Goal: Information Seeking & Learning: Learn about a topic

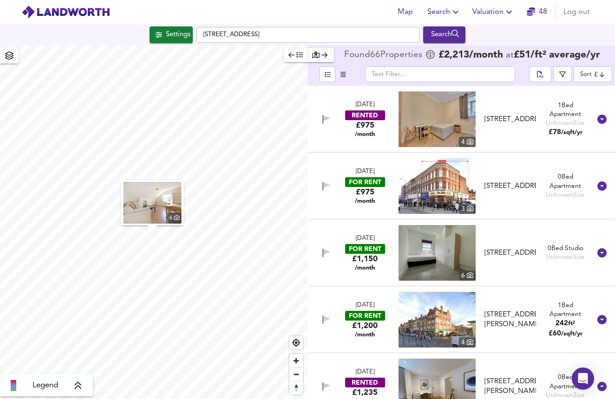
scroll to position [969, 0]
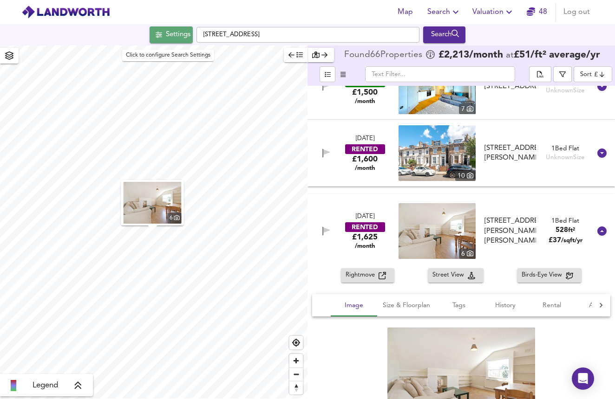
click at [179, 35] on div "Settings" at bounding box center [178, 35] width 25 height 12
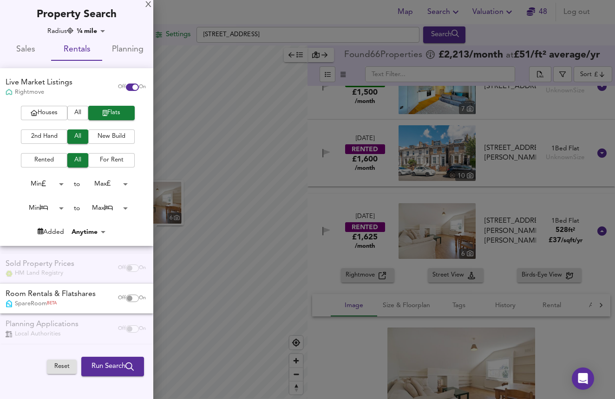
click at [33, 48] on span "Sales" at bounding box center [26, 50] width 40 height 14
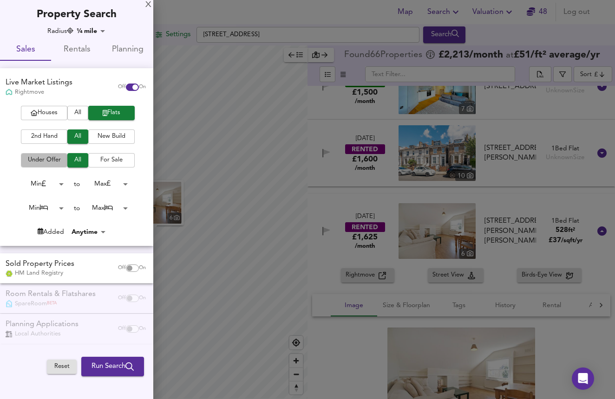
click at [60, 162] on span "Under Offer" at bounding box center [44, 160] width 37 height 11
click at [132, 267] on input "checkbox" at bounding box center [129, 268] width 22 height 7
checkbox input "true"
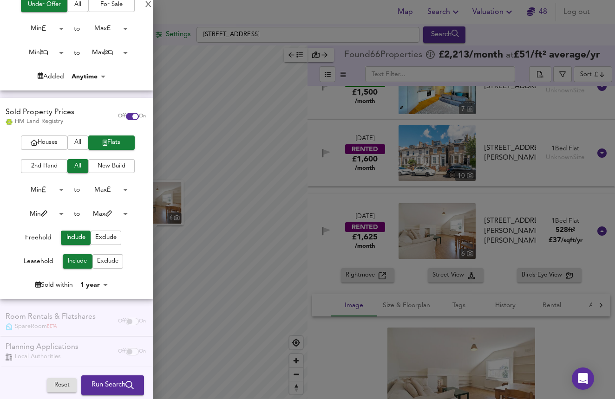
scroll to position [155, 0]
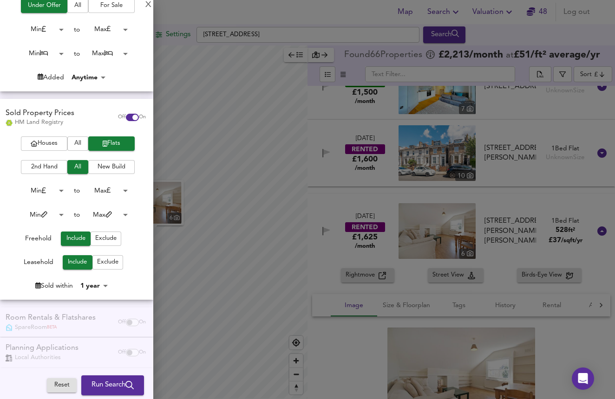
click at [113, 385] on span "Run Search" at bounding box center [112, 386] width 42 height 12
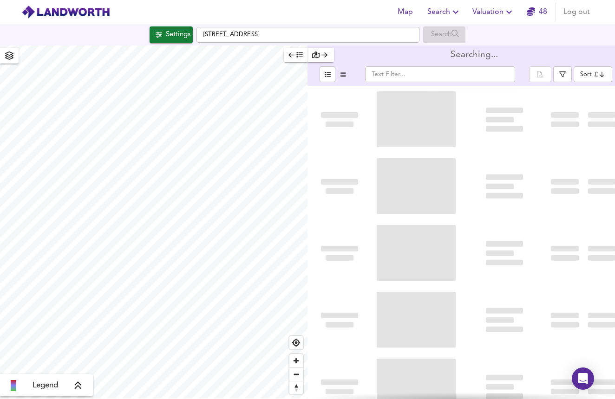
type input "bestdeal"
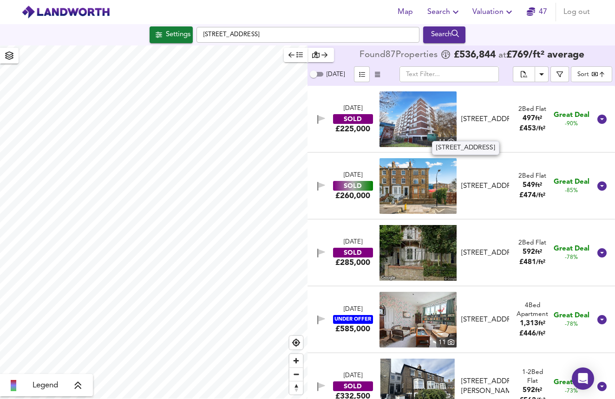
click at [493, 121] on div "[STREET_ADDRESS]" at bounding box center [485, 120] width 48 height 10
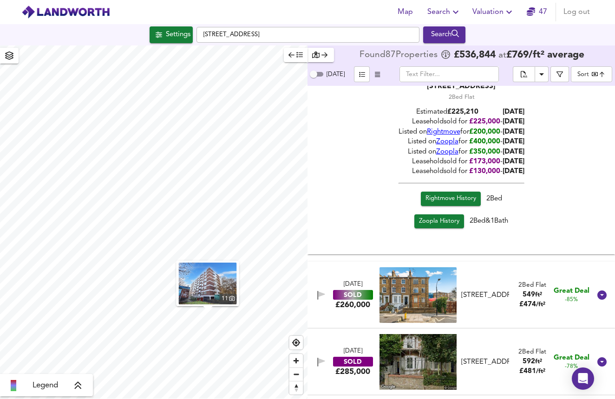
scroll to position [147, 0]
click at [484, 312] on div "[DATE] SOLD £260,000 [STREET_ADDRESS] 2 Bed Flat 549 ft² £ 474 / ft² Great Deal…" at bounding box center [449, 296] width 281 height 56
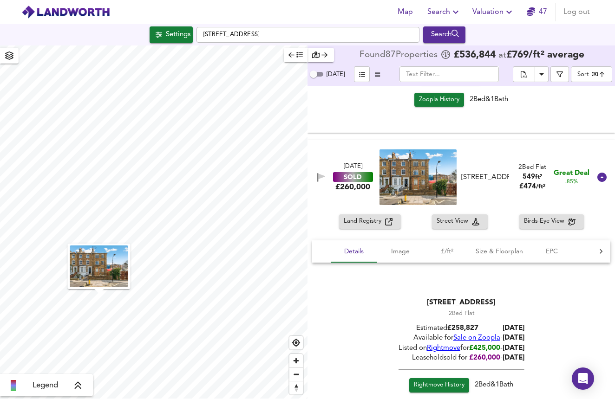
scroll to position [269, 0]
click at [438, 171] on img at bounding box center [417, 177] width 77 height 56
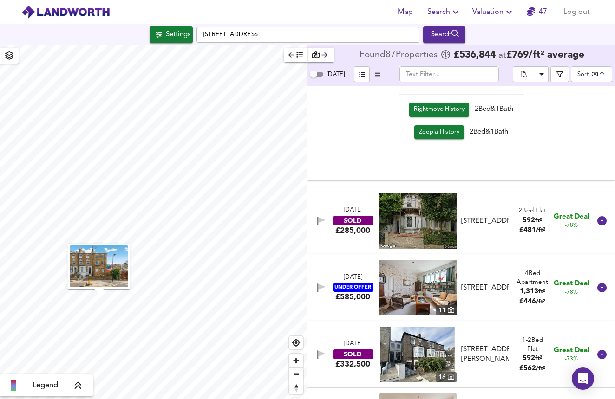
scroll to position [544, 0]
click at [496, 240] on div "[DATE] SOLD £285,000 [STREET_ADDRESS] [STREET_ADDRESS] 2 Bed Flat 592 ft² £ 481…" at bounding box center [449, 222] width 281 height 56
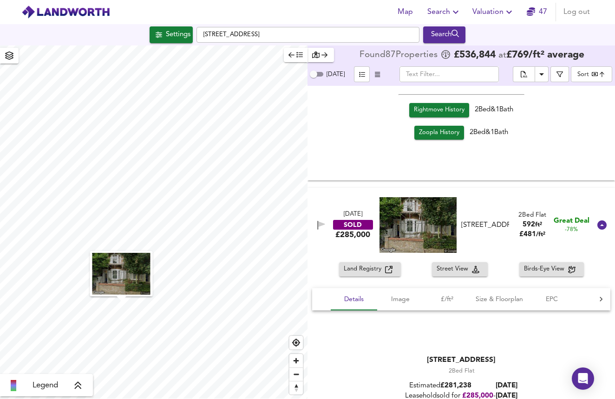
click at [421, 226] on img at bounding box center [417, 225] width 77 height 56
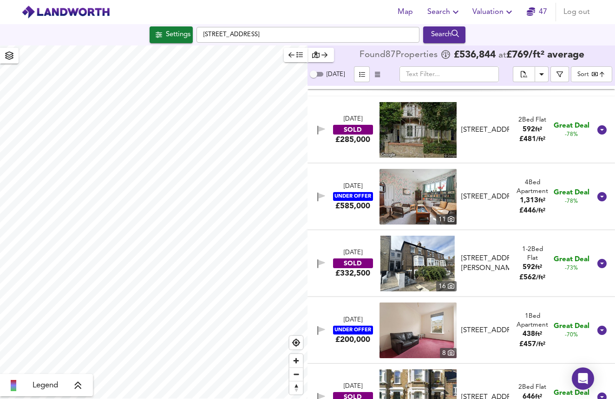
scroll to position [635, 0]
click at [419, 261] on img at bounding box center [417, 264] width 77 height 56
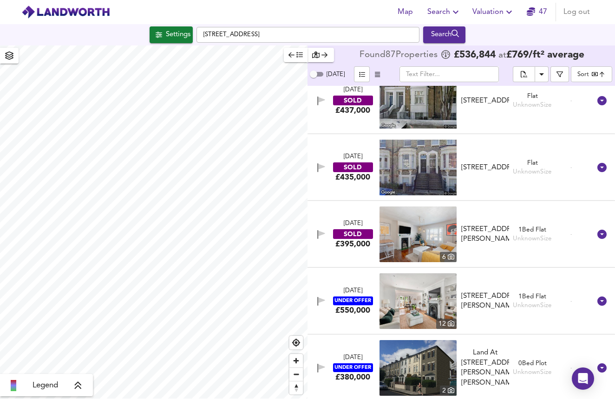
scroll to position [6013, 0]
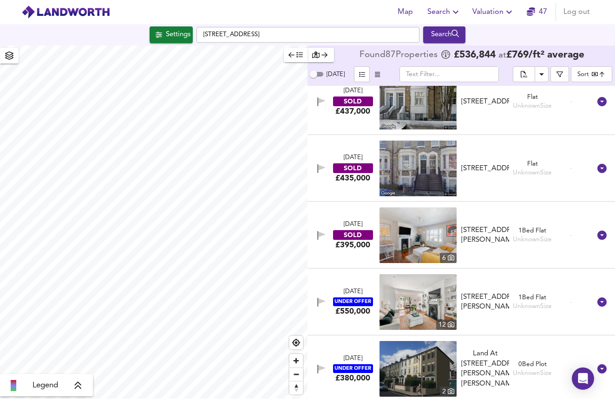
click at [158, 0] on html "Map Search Valuation [STREET_ADDRESS] Search Legend Found 87 Propert ies £ 536,…" at bounding box center [307, 199] width 615 height 399
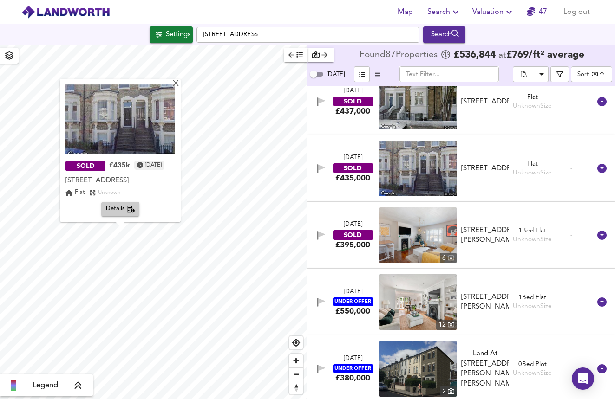
click at [116, 209] on span "Details" at bounding box center [120, 209] width 29 height 11
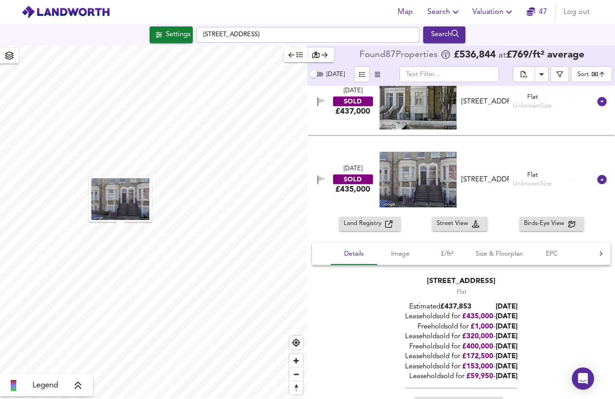
scroll to position [6012, 0]
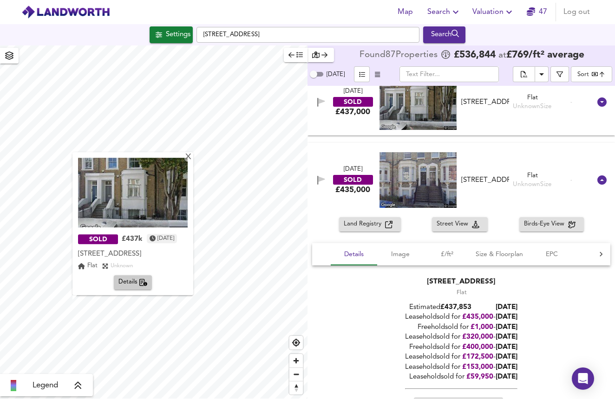
click at [151, 193] on img at bounding box center [133, 193] width 110 height 70
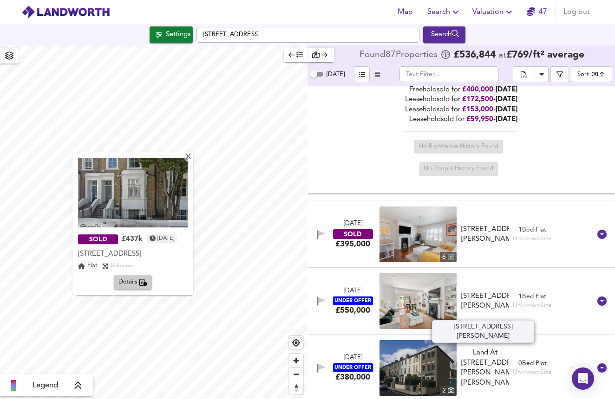
scroll to position [0, 0]
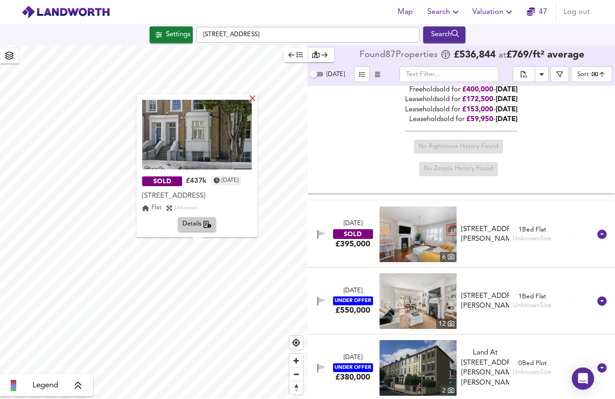
click at [256, 95] on div "X" at bounding box center [252, 99] width 8 height 9
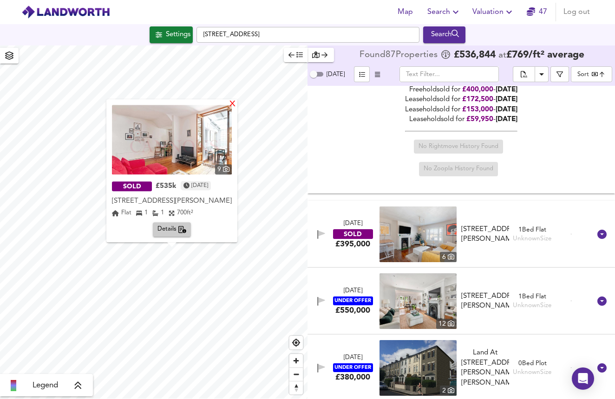
click at [236, 106] on div "X" at bounding box center [232, 104] width 8 height 9
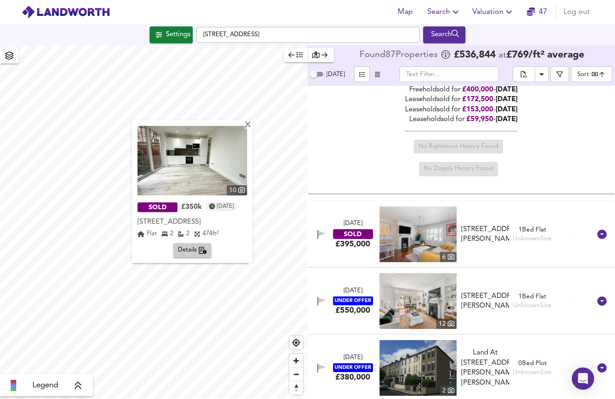
click at [156, 165] on img at bounding box center [192, 161] width 110 height 70
click at [199, 251] on icon "button" at bounding box center [203, 250] width 8 height 7
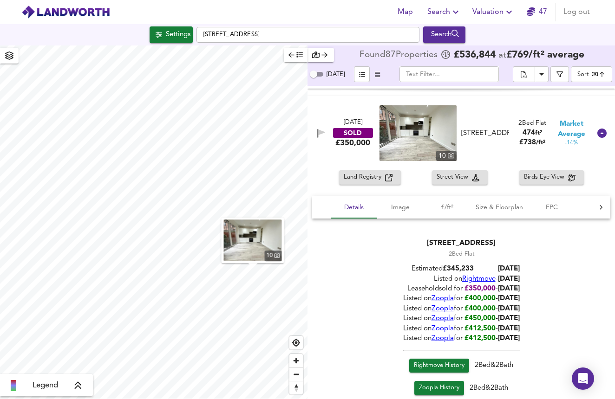
scroll to position [2515, 0]
